Goal: Transaction & Acquisition: Purchase product/service

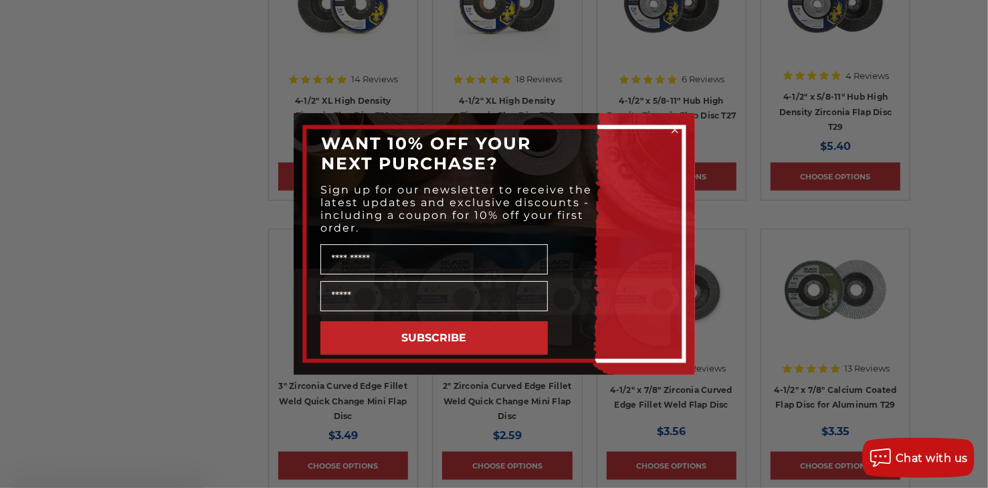
scroll to position [1004, 0]
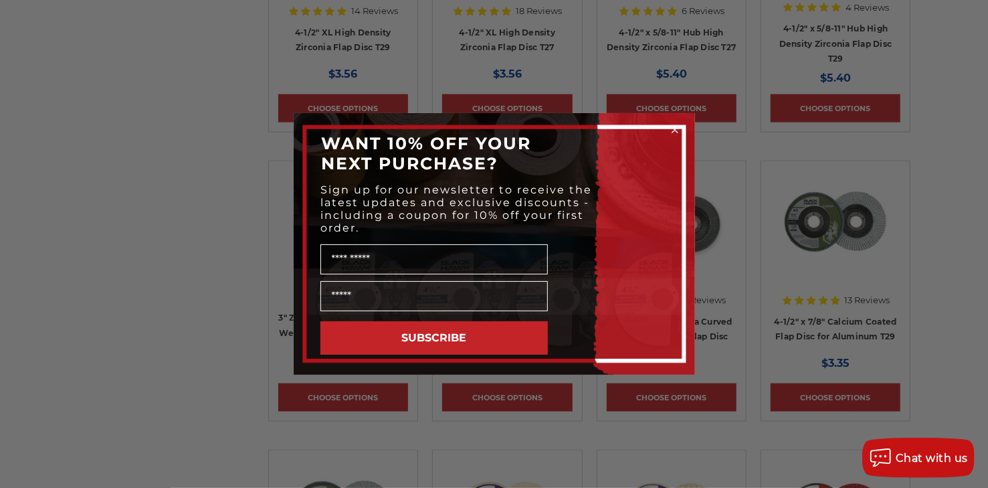
click at [673, 128] on circle "Close dialog" at bounding box center [674, 130] width 13 height 13
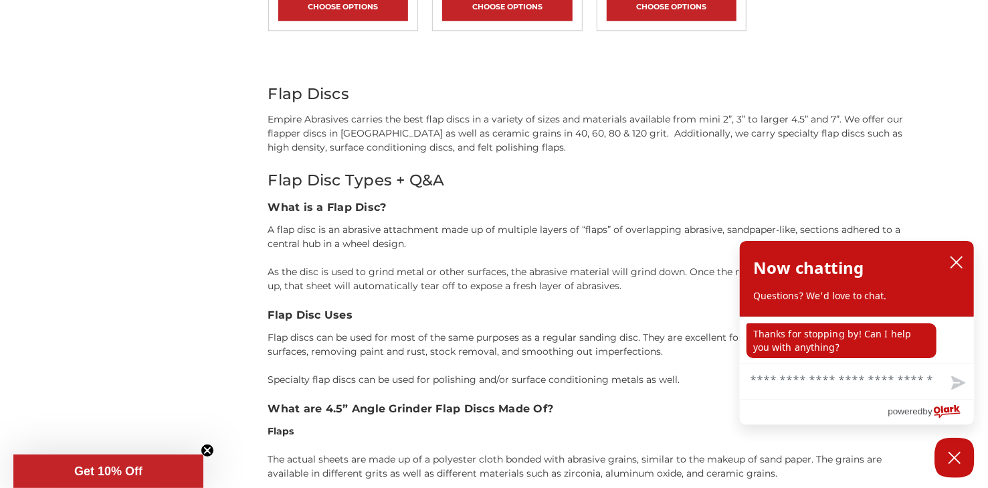
scroll to position [2007, 0]
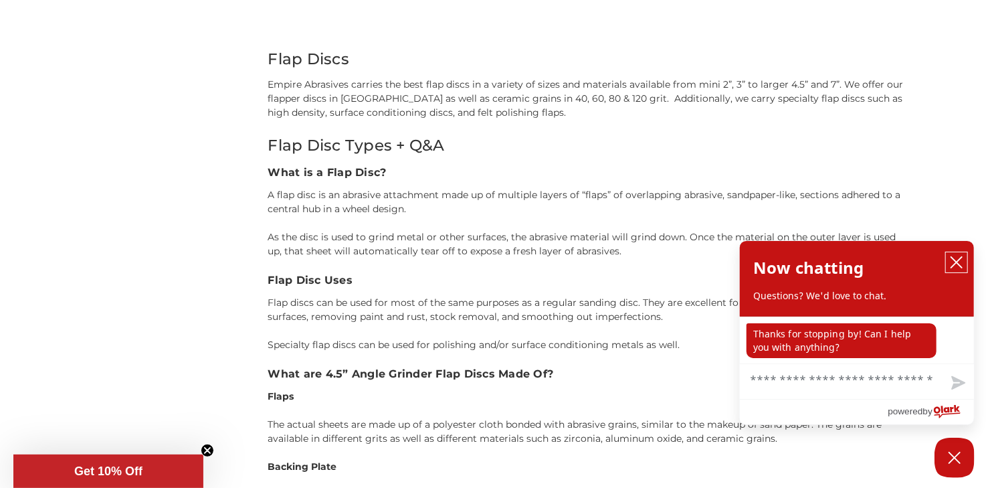
click at [956, 257] on icon "close chatbox" at bounding box center [956, 262] width 13 height 13
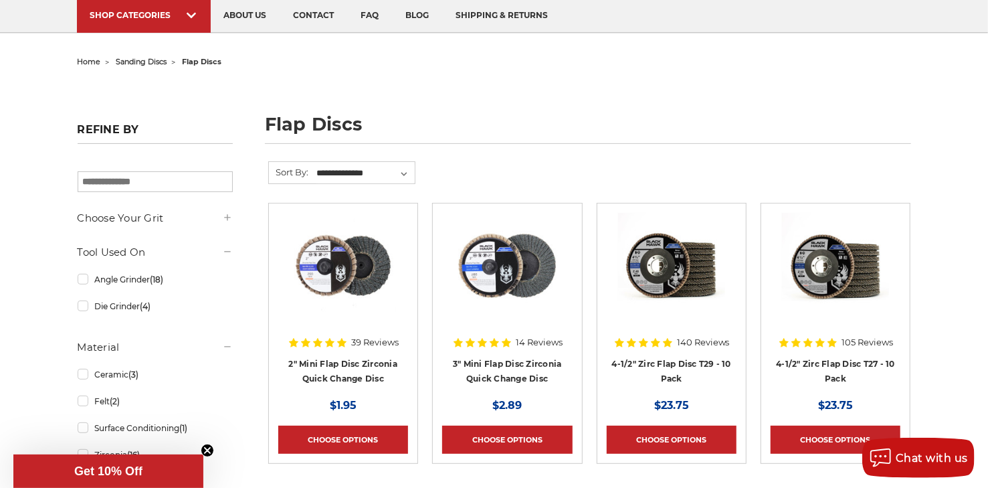
scroll to position [201, 0]
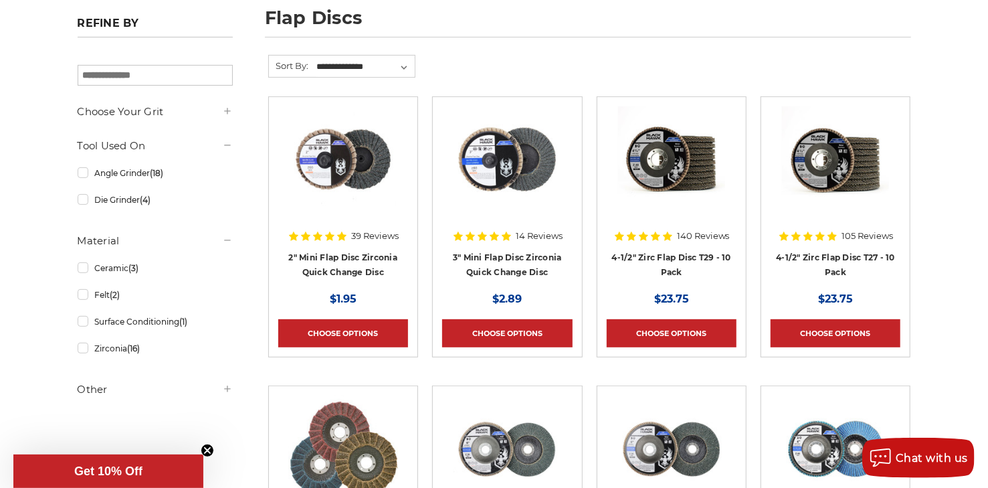
click at [229, 112] on use at bounding box center [227, 111] width 6 height 6
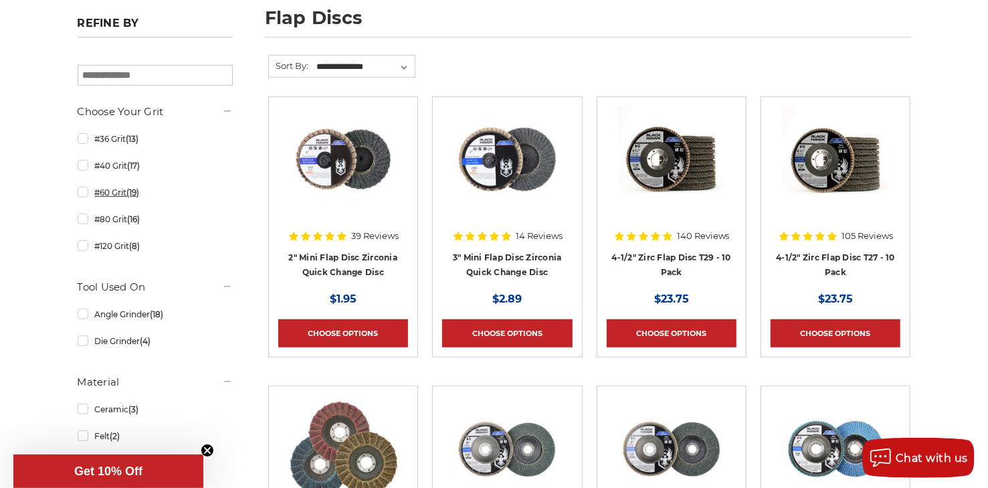
click at [85, 191] on link "#60 Grit (19)" at bounding box center [155, 192] width 155 height 23
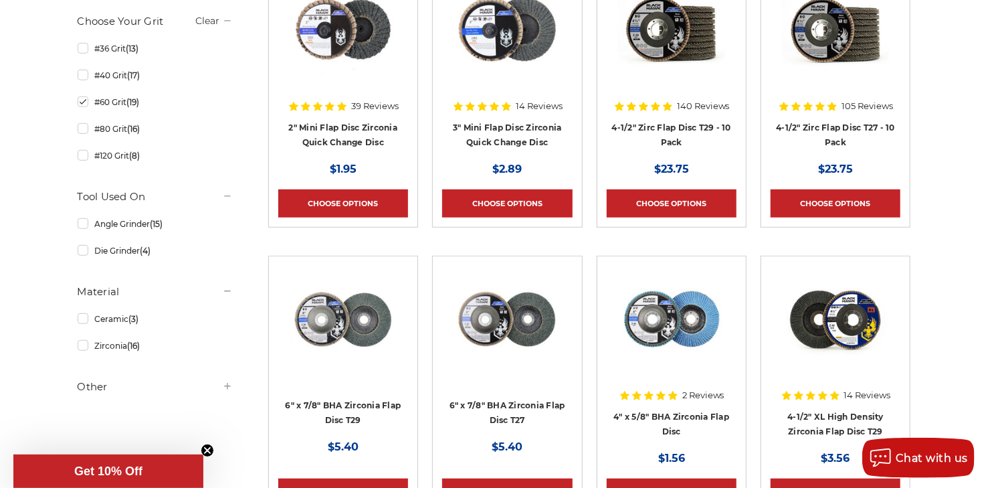
scroll to position [335, 0]
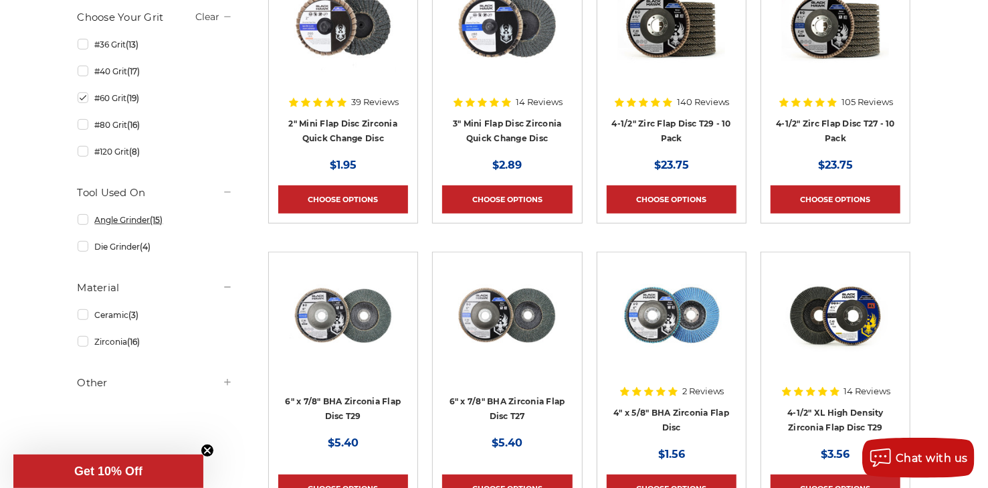
click at [86, 219] on link "Angle Grinder (15)" at bounding box center [155, 219] width 155 height 23
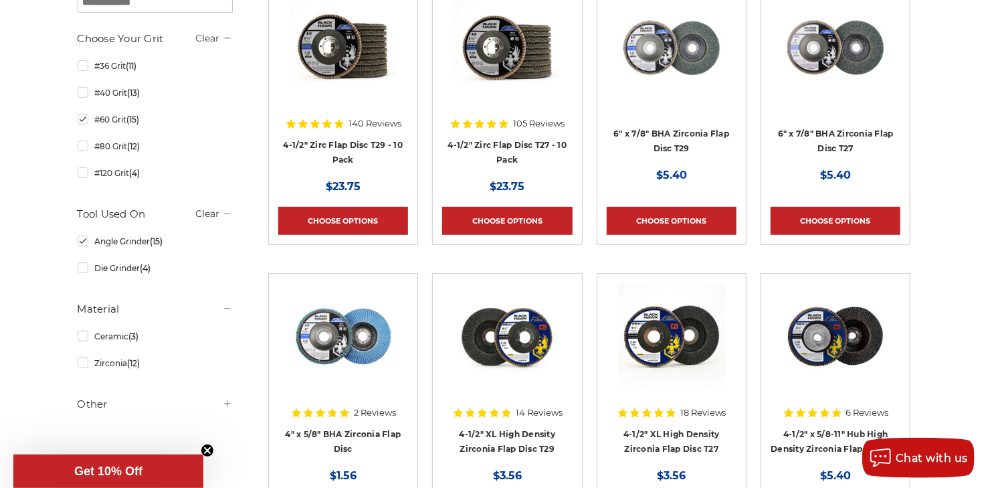
scroll to position [401, 0]
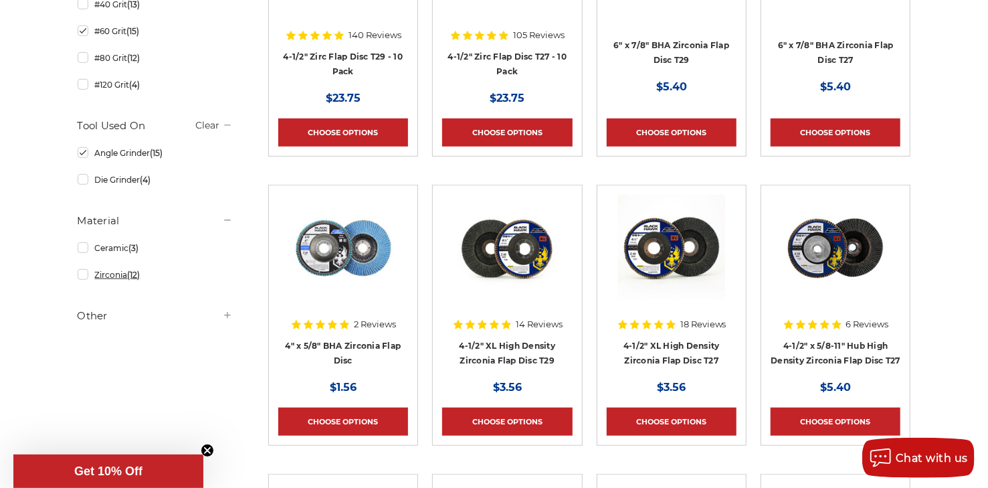
click at [81, 275] on link "Zirconia (12)" at bounding box center [155, 274] width 155 height 23
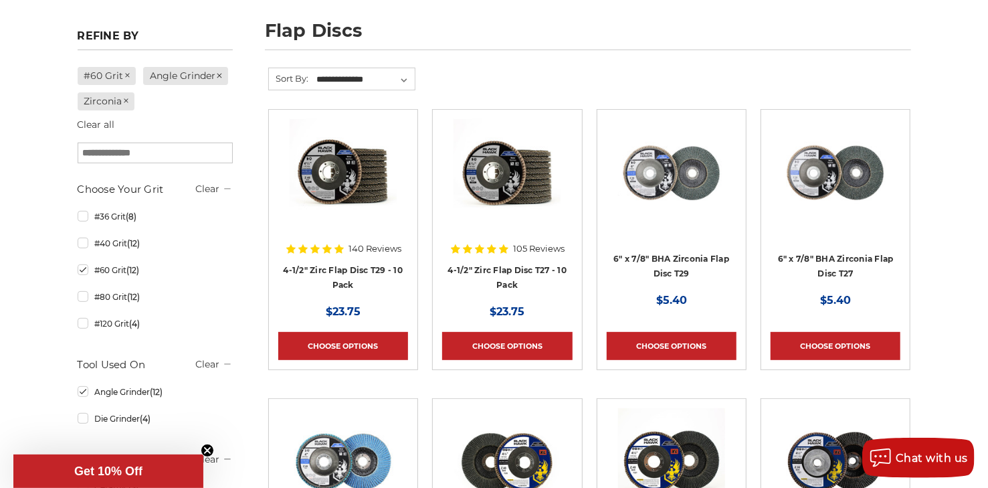
scroll to position [134, 0]
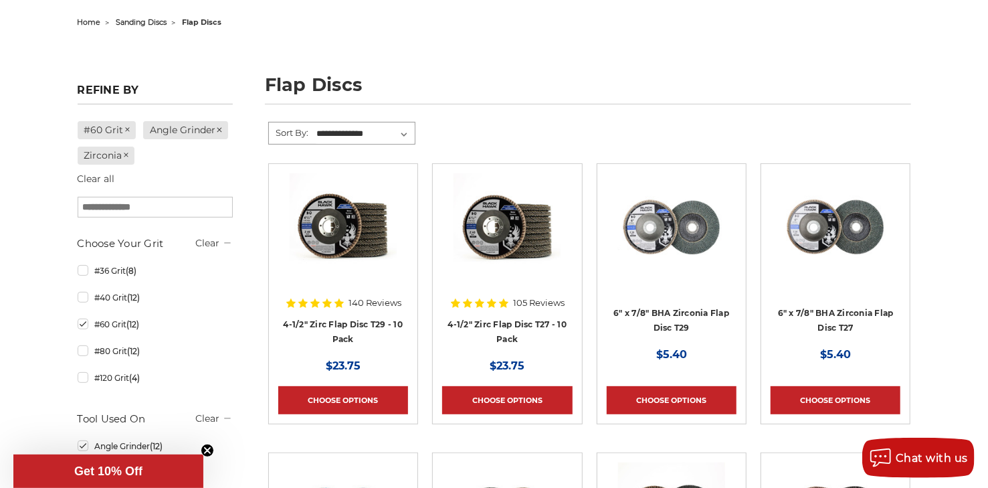
click at [404, 133] on select "**********" at bounding box center [365, 134] width 100 height 20
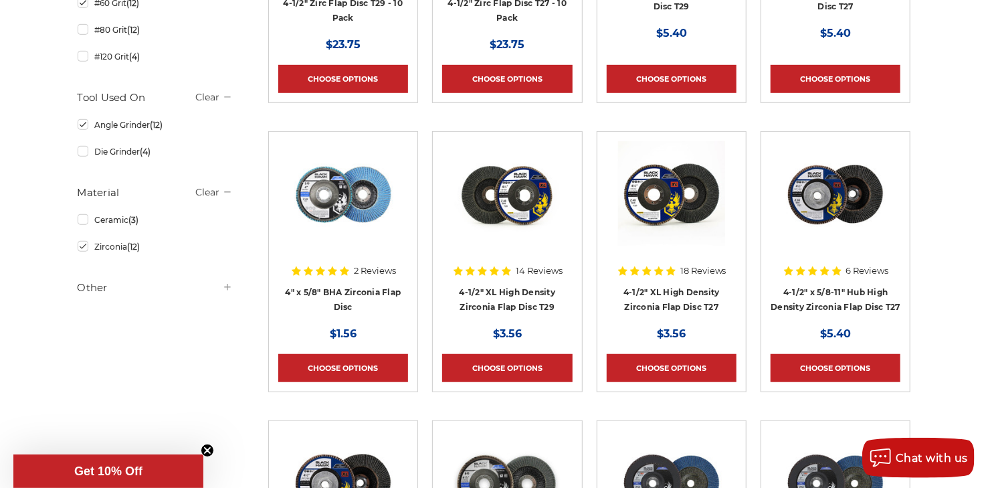
scroll to position [468, 0]
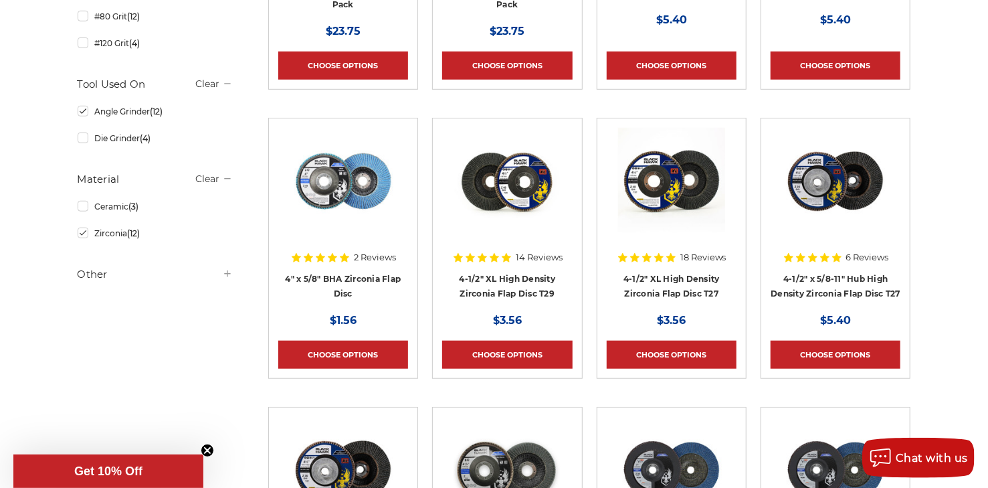
click at [229, 272] on icon at bounding box center [227, 273] width 11 height 11
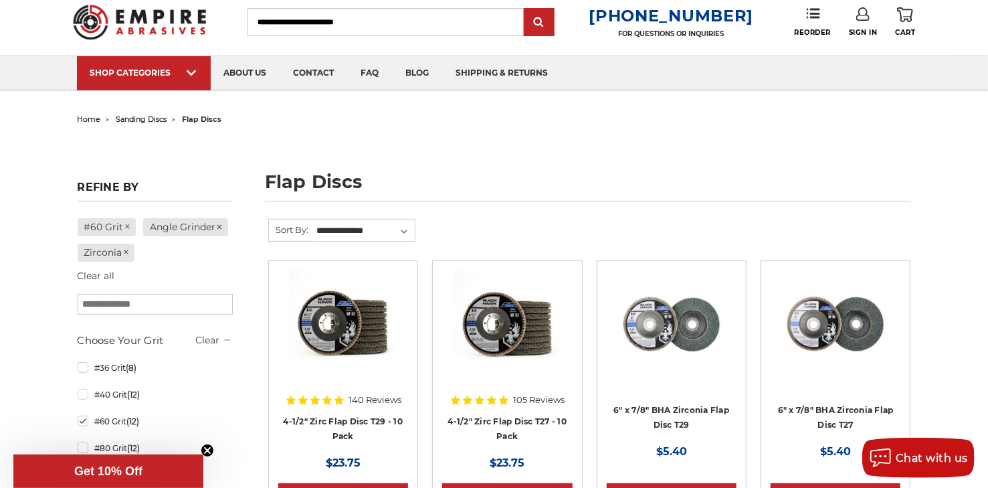
scroll to position [0, 0]
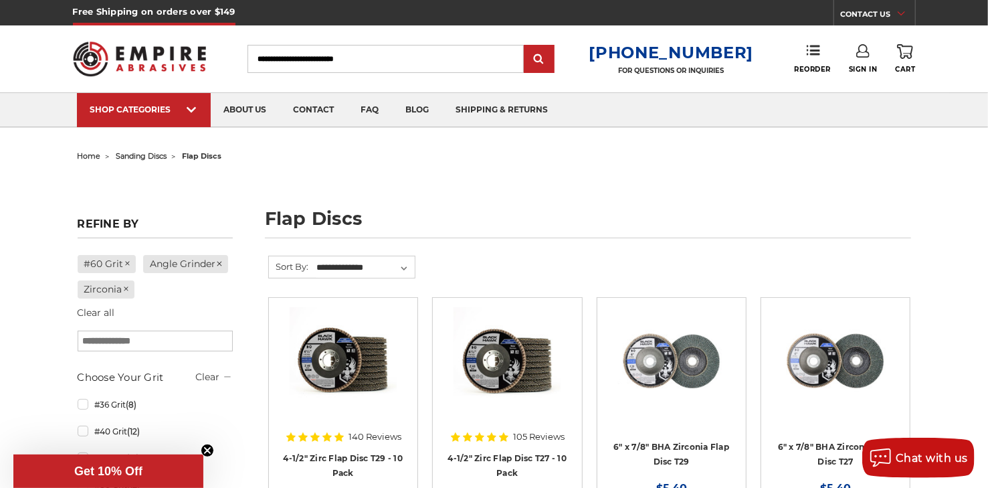
click at [189, 339] on input "search" at bounding box center [155, 341] width 155 height 21
type input "**"
